Goal: Task Accomplishment & Management: Manage account settings

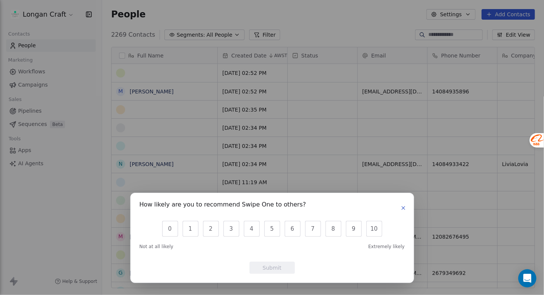
scroll to position [6, 6]
click at [408, 207] on div "How likely are you to recommend Swipe One to others? 0 1 2 3 4 5 6 7 8 9 10 Not…" at bounding box center [272, 238] width 284 height 90
click at [403, 207] on icon "button" at bounding box center [404, 208] width 6 height 6
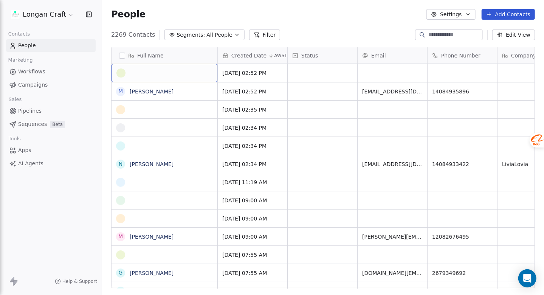
drag, startPoint x: 143, startPoint y: 73, endPoint x: 135, endPoint y: 73, distance: 8.3
click at [135, 73] on div "grid" at bounding box center [164, 72] width 96 height 9
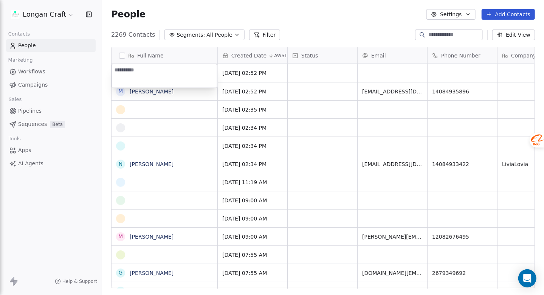
click at [264, 75] on html "Longan Craft Contacts People Marketing Workflows Campaigns Sales Pipelines Sequ…" at bounding box center [272, 147] width 544 height 295
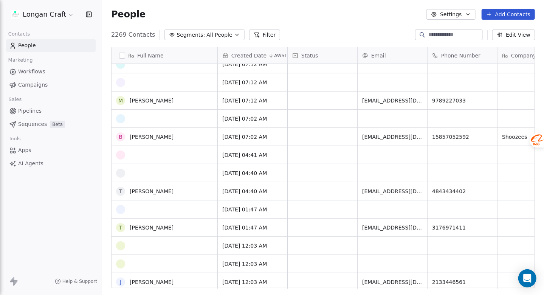
scroll to position [0, 0]
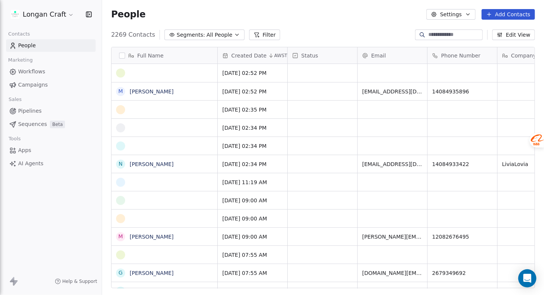
click at [123, 54] on button "button" at bounding box center [122, 56] width 6 height 6
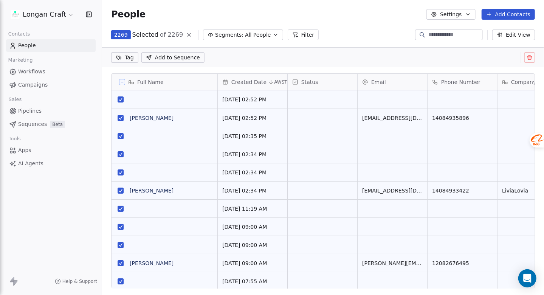
scroll to position [227, 436]
click at [121, 97] on button "grid" at bounding box center [121, 99] width 6 height 6
click at [119, 99] on button "grid" at bounding box center [121, 99] width 6 height 6
click at [121, 81] on icon at bounding box center [122, 82] width 4 height 4
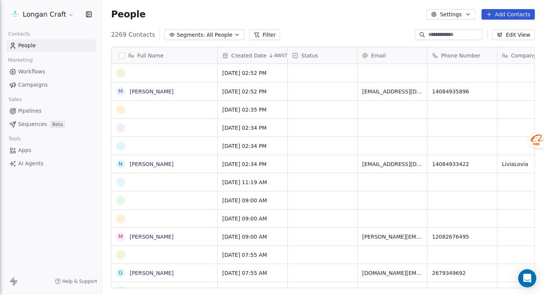
scroll to position [253, 436]
click at [123, 73] on button "grid" at bounding box center [121, 73] width 6 height 6
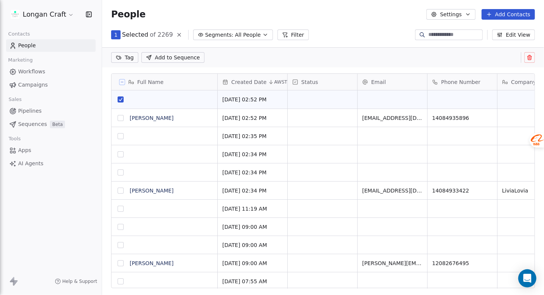
click at [532, 57] on icon at bounding box center [530, 57] width 6 height 6
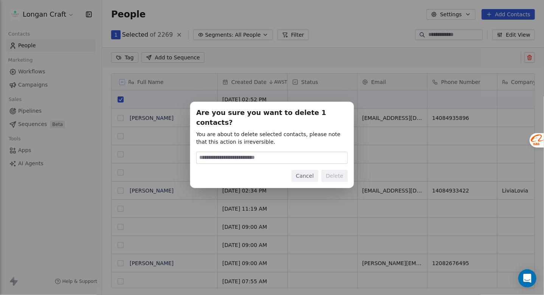
drag, startPoint x: 307, startPoint y: 170, endPoint x: 294, endPoint y: 168, distance: 13.4
click at [307, 170] on button "Cancel" at bounding box center [305, 176] width 27 height 12
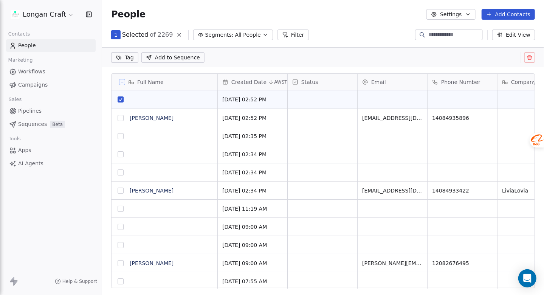
click at [121, 137] on button "grid" at bounding box center [121, 136] width 6 height 6
click at [119, 154] on button "grid" at bounding box center [121, 154] width 6 height 6
click at [119, 173] on button "grid" at bounding box center [121, 172] width 6 height 6
click at [122, 208] on button "grid" at bounding box center [121, 209] width 6 height 6
click at [121, 227] on button "grid" at bounding box center [121, 227] width 6 height 6
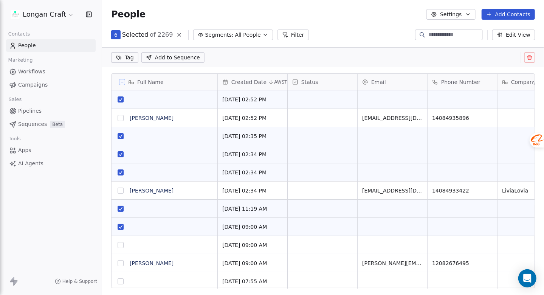
click at [121, 243] on button "grid" at bounding box center [121, 245] width 6 height 6
click at [530, 54] on icon at bounding box center [530, 57] width 6 height 6
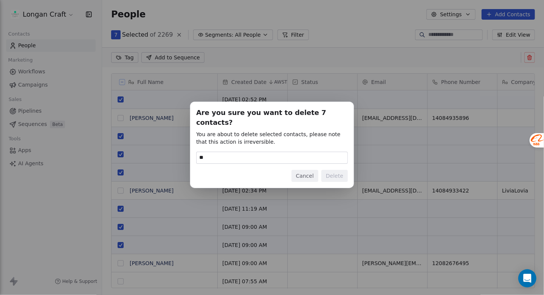
type input "******"
click at [342, 173] on button "Delete" at bounding box center [334, 176] width 26 height 12
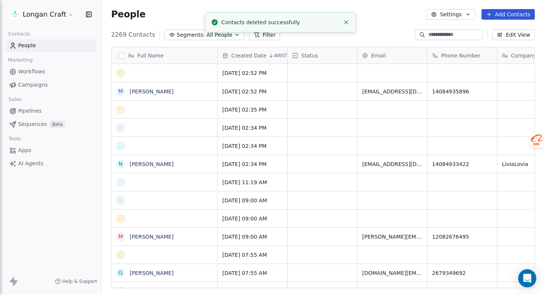
scroll to position [253, 436]
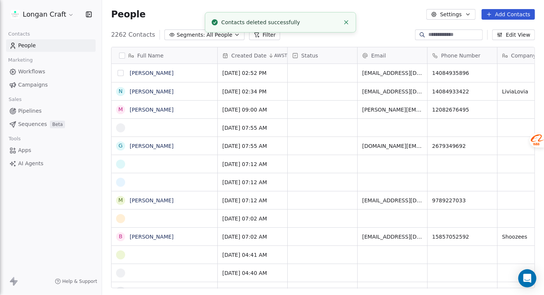
click at [120, 74] on button "grid" at bounding box center [121, 73] width 6 height 6
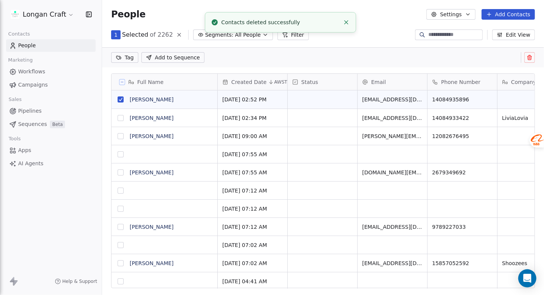
click at [121, 102] on button "grid" at bounding box center [121, 99] width 6 height 6
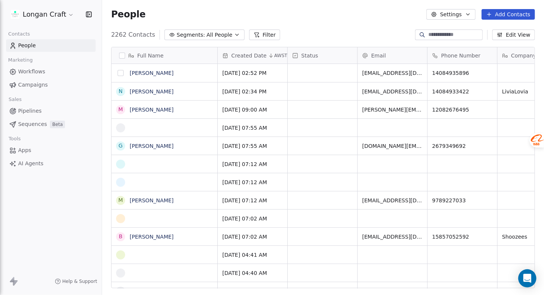
scroll to position [253, 436]
click at [121, 126] on button "grid" at bounding box center [121, 128] width 6 height 6
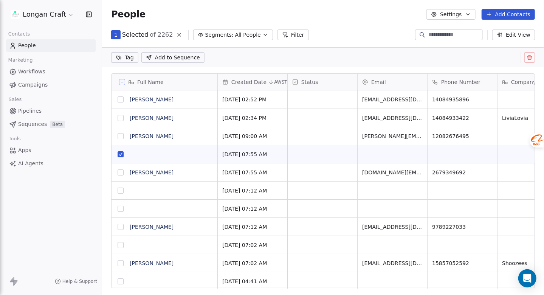
scroll to position [227, 436]
click at [121, 191] on button "grid" at bounding box center [121, 191] width 6 height 6
click at [120, 211] on button "grid" at bounding box center [121, 209] width 6 height 6
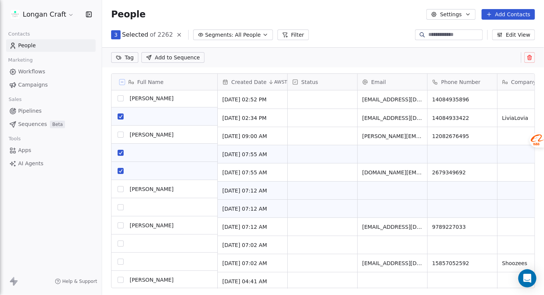
scroll to position [0, 0]
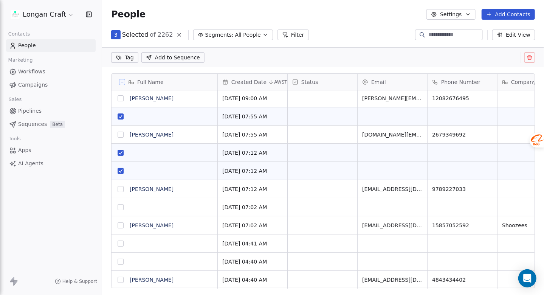
click at [121, 207] on button "grid" at bounding box center [121, 207] width 6 height 6
click at [121, 242] on button "grid" at bounding box center [121, 244] width 6 height 6
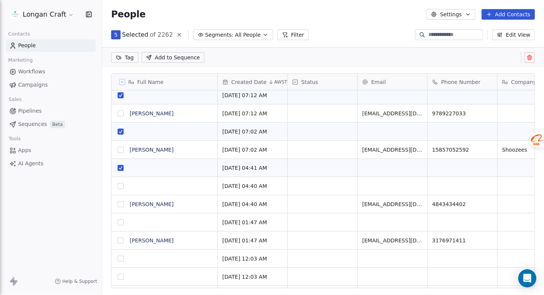
click at [120, 184] on button "grid" at bounding box center [121, 186] width 6 height 6
click at [120, 222] on button "grid" at bounding box center [121, 222] width 6 height 6
click at [122, 259] on button "grid" at bounding box center [121, 259] width 6 height 6
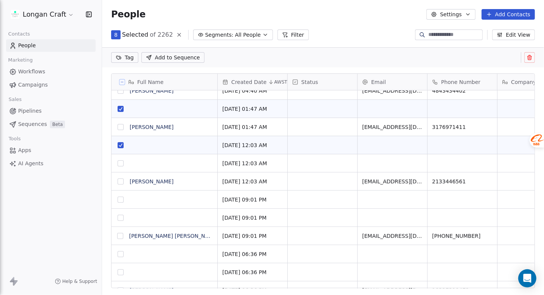
click at [122, 163] on button "grid" at bounding box center [121, 163] width 6 height 6
click at [121, 200] on button "grid" at bounding box center [121, 200] width 6 height 6
click at [120, 220] on button "grid" at bounding box center [121, 218] width 6 height 6
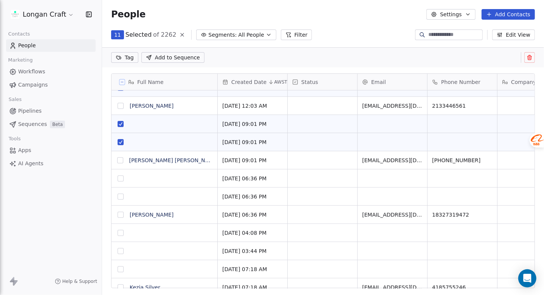
click at [119, 177] on button "grid" at bounding box center [121, 178] width 6 height 6
click at [121, 197] on button "grid" at bounding box center [121, 197] width 6 height 6
click at [526, 60] on button at bounding box center [530, 57] width 11 height 11
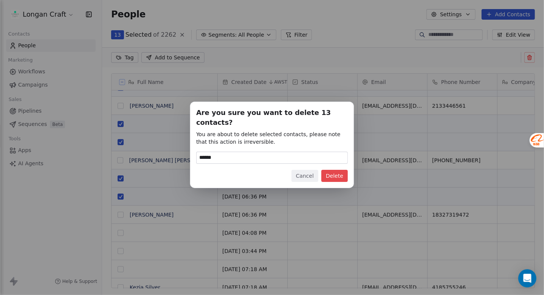
click at [344, 172] on button "Delete" at bounding box center [334, 176] width 26 height 12
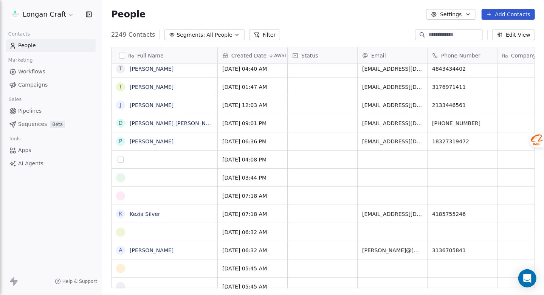
click at [119, 157] on button "grid" at bounding box center [121, 160] width 6 height 6
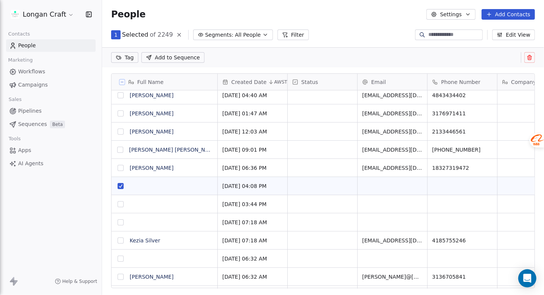
click at [121, 205] on button "grid" at bounding box center [121, 204] width 6 height 6
click at [121, 220] on button "grid" at bounding box center [121, 222] width 6 height 6
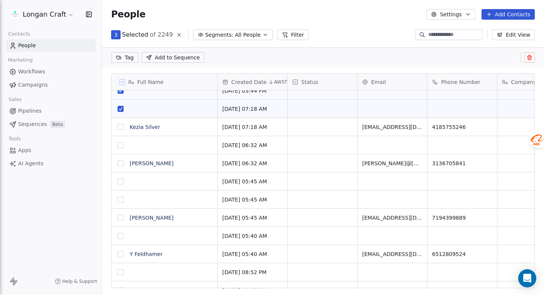
click at [122, 145] on button "grid" at bounding box center [121, 145] width 6 height 6
click at [121, 180] on button "grid" at bounding box center [121, 182] width 6 height 6
click at [121, 197] on button "grid" at bounding box center [121, 200] width 6 height 6
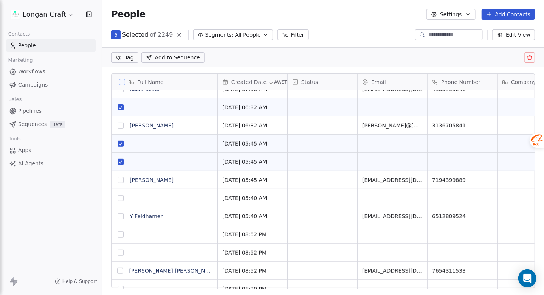
click at [121, 198] on button "grid" at bounding box center [121, 198] width 6 height 6
click at [120, 233] on button "grid" at bounding box center [121, 234] width 6 height 6
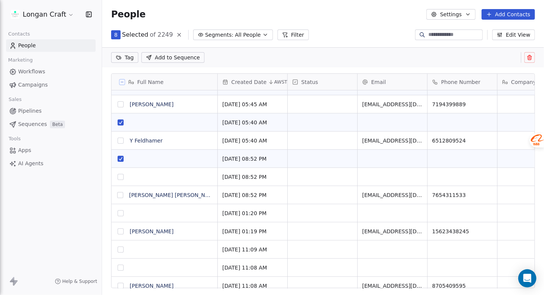
click at [122, 176] on button "grid" at bounding box center [121, 177] width 6 height 6
click at [118, 213] on button "grid" at bounding box center [121, 213] width 6 height 6
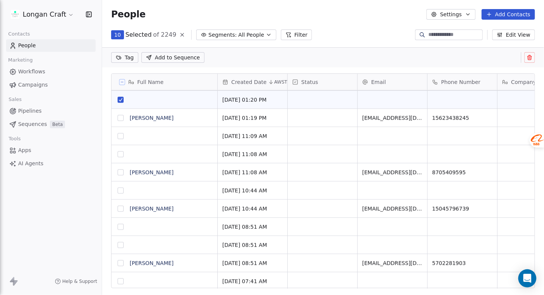
click at [121, 134] on button "grid" at bounding box center [121, 136] width 6 height 6
click at [120, 154] on button "grid" at bounding box center [121, 154] width 6 height 6
click at [121, 191] on button "grid" at bounding box center [121, 191] width 6 height 6
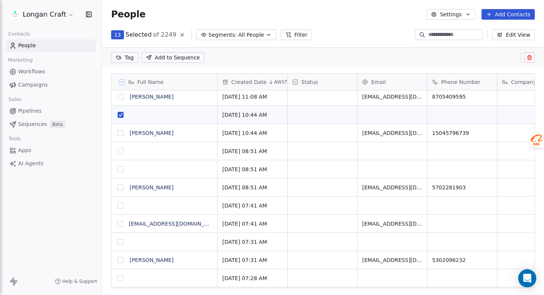
click at [121, 153] on button "grid" at bounding box center [121, 151] width 6 height 6
click at [123, 169] on button "grid" at bounding box center [121, 169] width 6 height 6
click at [118, 204] on button "grid" at bounding box center [121, 206] width 6 height 6
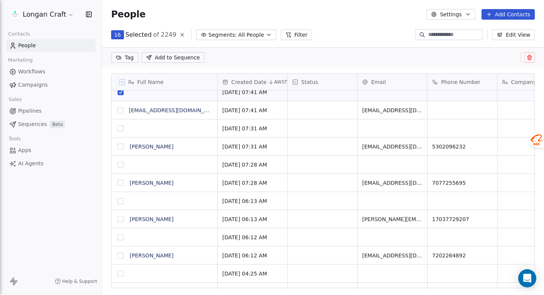
click at [121, 129] on button "grid" at bounding box center [121, 129] width 6 height 6
click at [121, 165] on button "grid" at bounding box center [121, 165] width 6 height 6
click at [122, 203] on button "grid" at bounding box center [121, 201] width 6 height 6
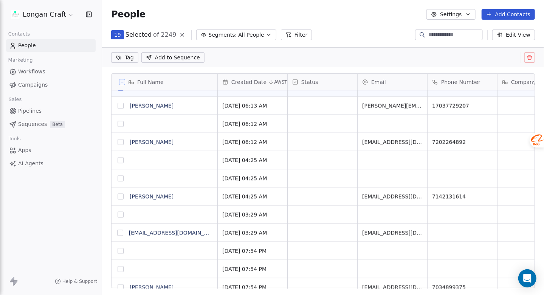
click at [118, 125] on button "grid" at bounding box center [121, 124] width 6 height 6
click at [121, 161] on button "grid" at bounding box center [121, 160] width 6 height 6
click at [121, 178] on button "grid" at bounding box center [121, 178] width 6 height 6
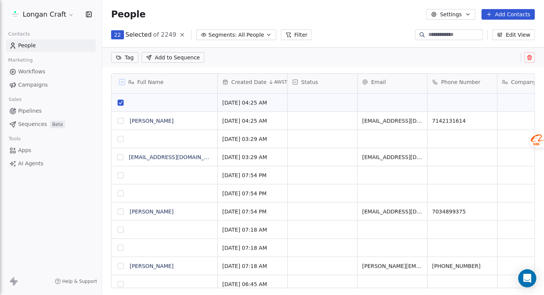
click at [123, 138] on button "grid" at bounding box center [121, 139] width 6 height 6
click at [120, 175] on button "grid" at bounding box center [121, 175] width 6 height 6
click at [121, 196] on button "grid" at bounding box center [121, 194] width 6 height 6
click at [121, 249] on button "grid" at bounding box center [121, 248] width 6 height 6
click at [120, 231] on button "grid" at bounding box center [121, 230] width 6 height 6
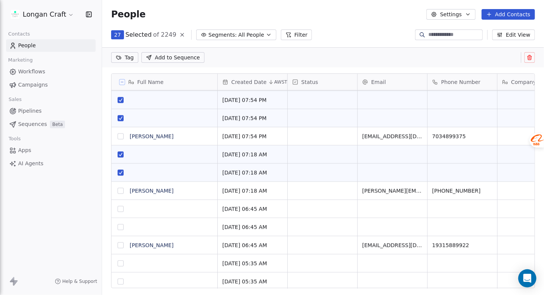
click at [530, 52] on button at bounding box center [530, 57] width 11 height 11
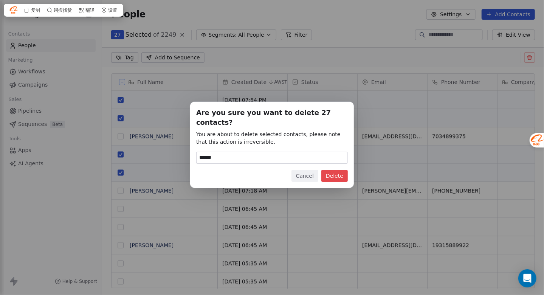
click at [341, 170] on button "Delete" at bounding box center [334, 176] width 26 height 12
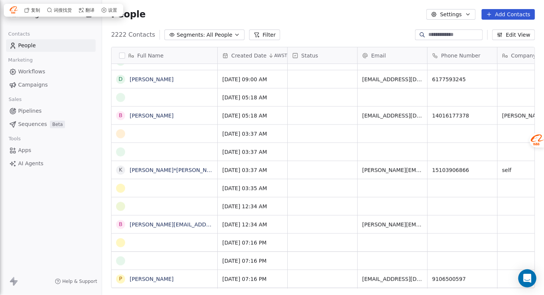
click at [261, 33] on button "Filter" at bounding box center [264, 35] width 31 height 11
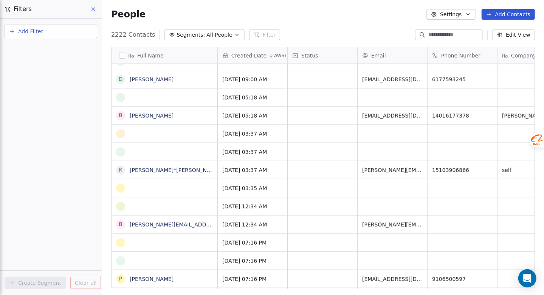
click at [45, 33] on button "Add Filter" at bounding box center [51, 32] width 93 height 14
click at [57, 47] on div "Contact properties" at bounding box center [50, 49] width 77 height 8
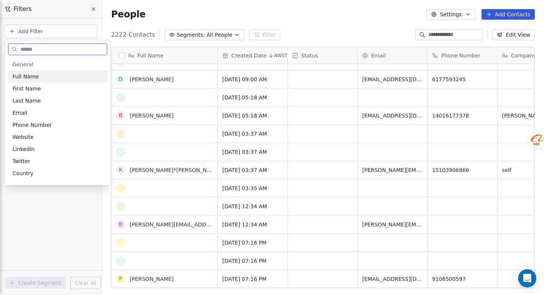
click at [47, 79] on div "Full Name" at bounding box center [57, 77] width 90 height 8
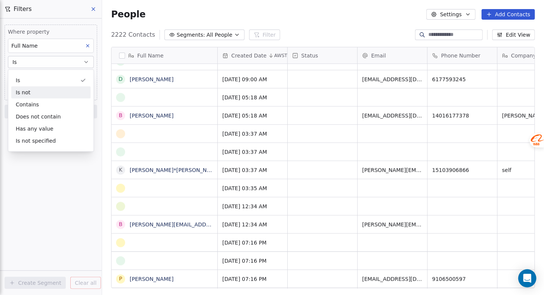
click at [57, 94] on div "Is not" at bounding box center [50, 92] width 79 height 12
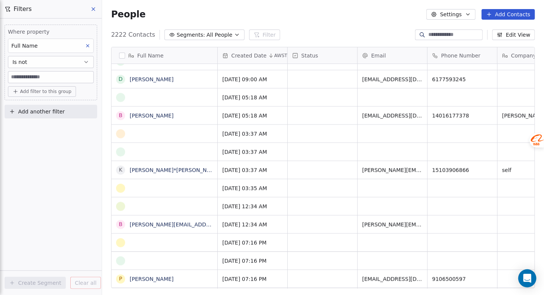
click at [64, 64] on button "Is not" at bounding box center [51, 62] width 86 height 12
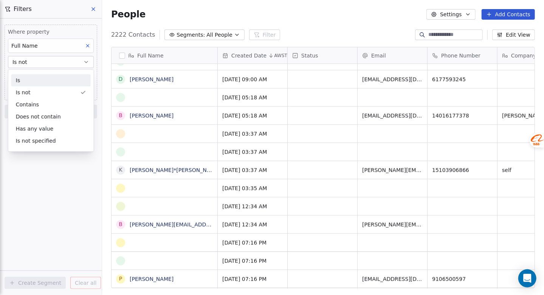
click at [59, 76] on div "Is" at bounding box center [50, 80] width 79 height 12
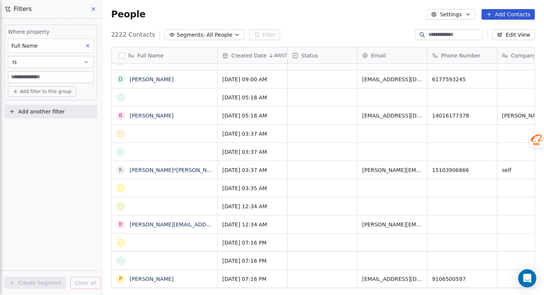
click at [80, 246] on div "Where property Full Name Is Add filter to this group Add another filter Create …" at bounding box center [51, 157] width 102 height 276
click at [54, 63] on button "Is" at bounding box center [51, 62] width 86 height 12
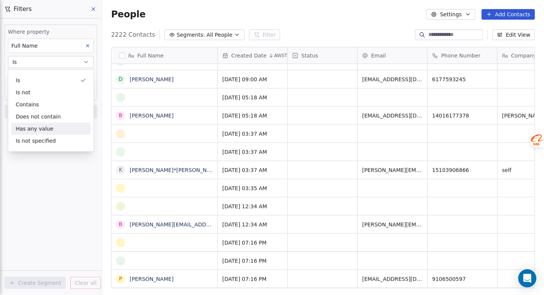
click at [55, 126] on div "Has any value" at bounding box center [50, 129] width 79 height 12
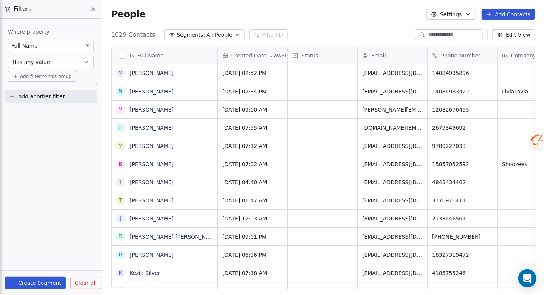
click at [76, 64] on button "Has any value" at bounding box center [51, 62] width 86 height 12
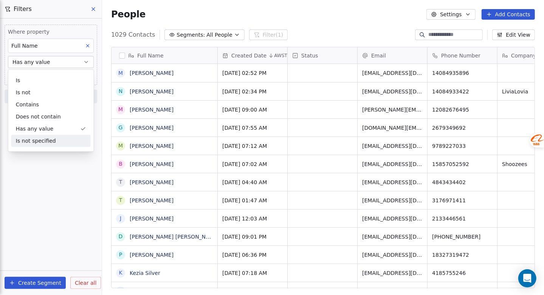
click at [55, 142] on div "Is not specified" at bounding box center [50, 141] width 79 height 12
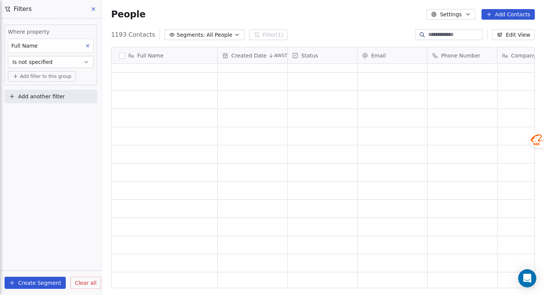
click at [123, 54] on button "button" at bounding box center [122, 56] width 6 height 6
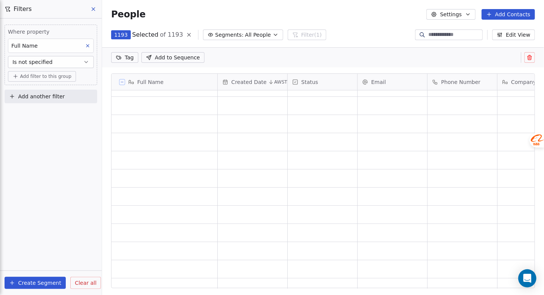
click at [123, 81] on icon at bounding box center [122, 82] width 4 height 4
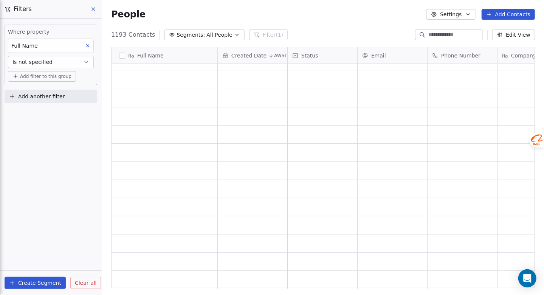
click at [162, 185] on div "grid" at bounding box center [165, 189] width 100 height 12
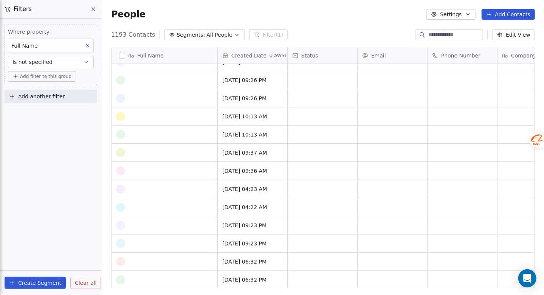
click at [120, 57] on button "button" at bounding box center [122, 56] width 6 height 6
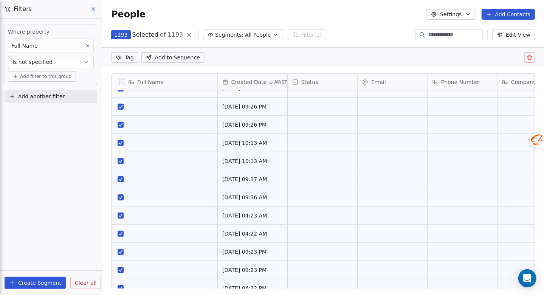
click at [533, 58] on icon at bounding box center [530, 57] width 6 height 6
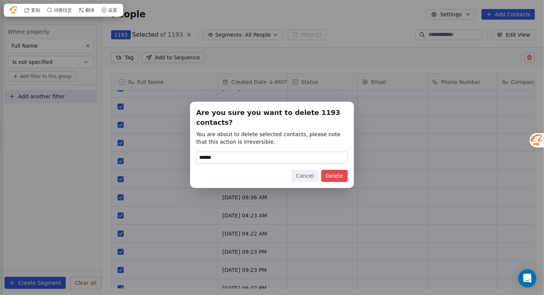
click at [336, 177] on button "Delete" at bounding box center [334, 176] width 26 height 12
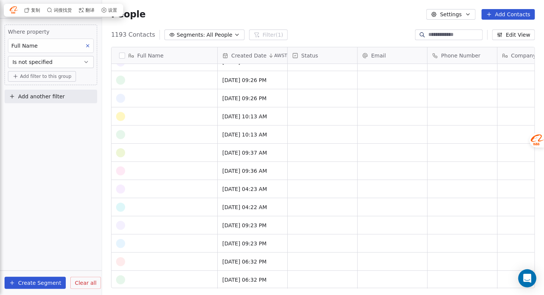
click at [87, 283] on span "Clear all" at bounding box center [86, 283] width 22 height 8
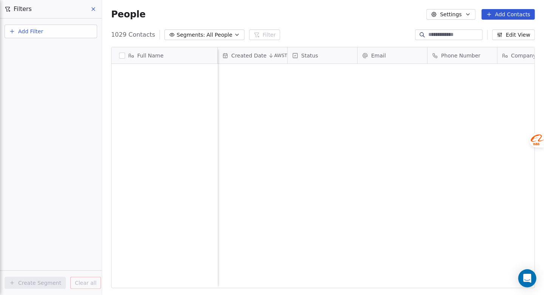
scroll to position [253, 436]
